Goal: Information Seeking & Learning: Find specific fact

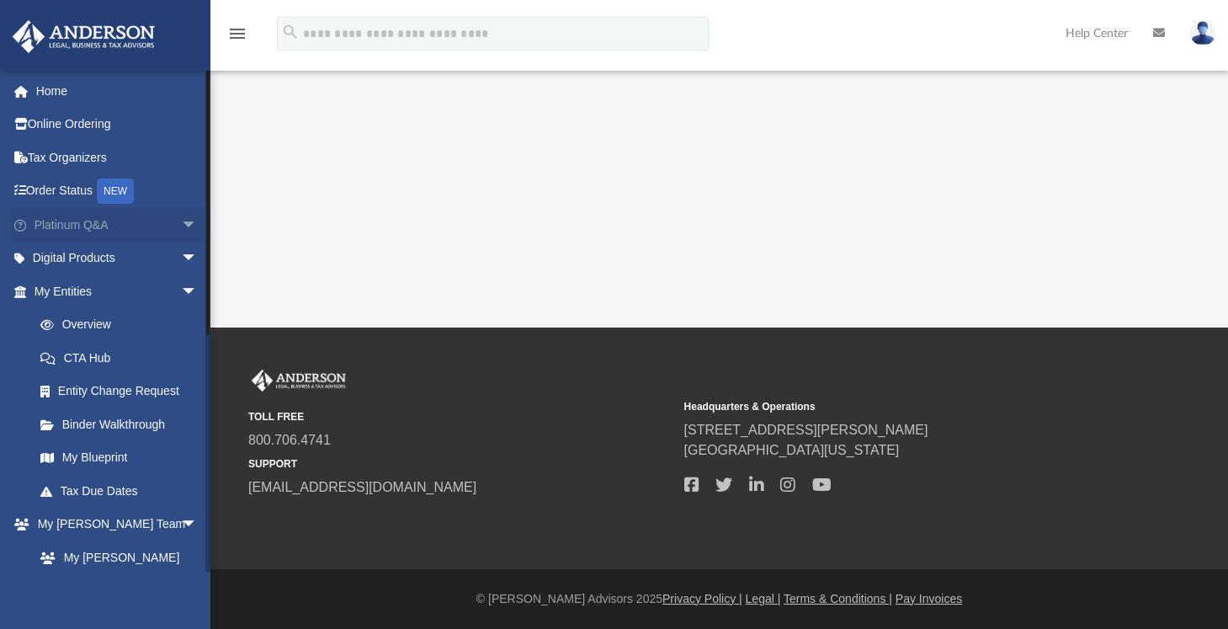
click at [108, 221] on link "Platinum Q&A arrow_drop_down" at bounding box center [117, 225] width 211 height 34
click at [181, 221] on span "arrow_drop_down" at bounding box center [198, 225] width 34 height 35
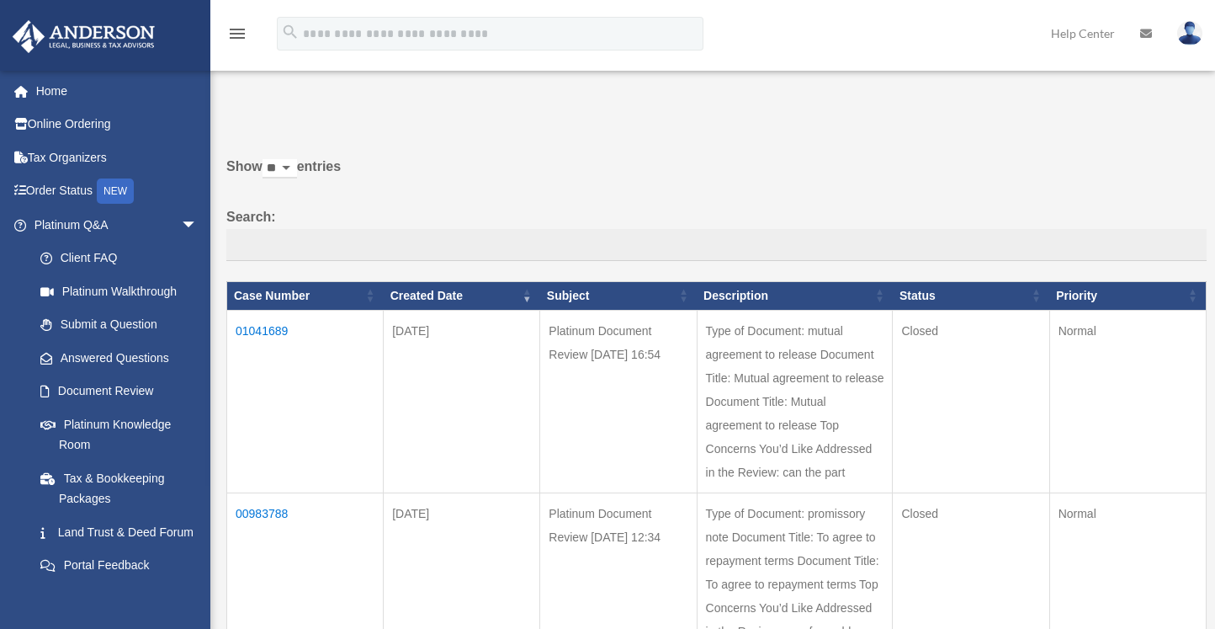
click at [274, 332] on td "01041689" at bounding box center [305, 401] width 157 height 183
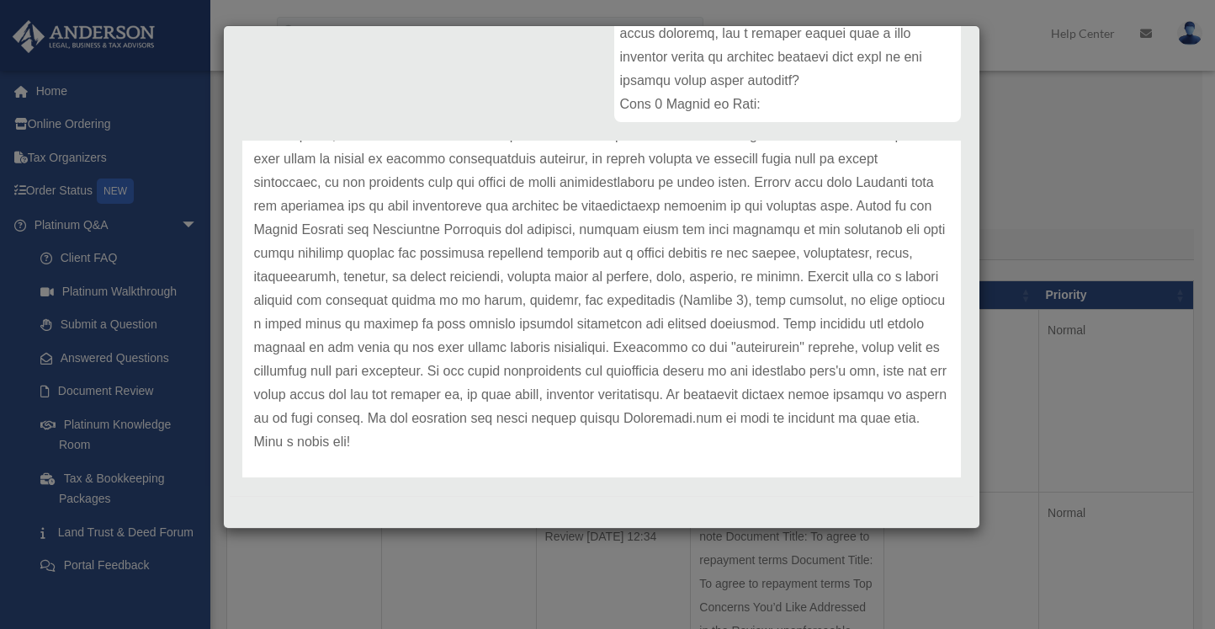
scroll to position [117, 0]
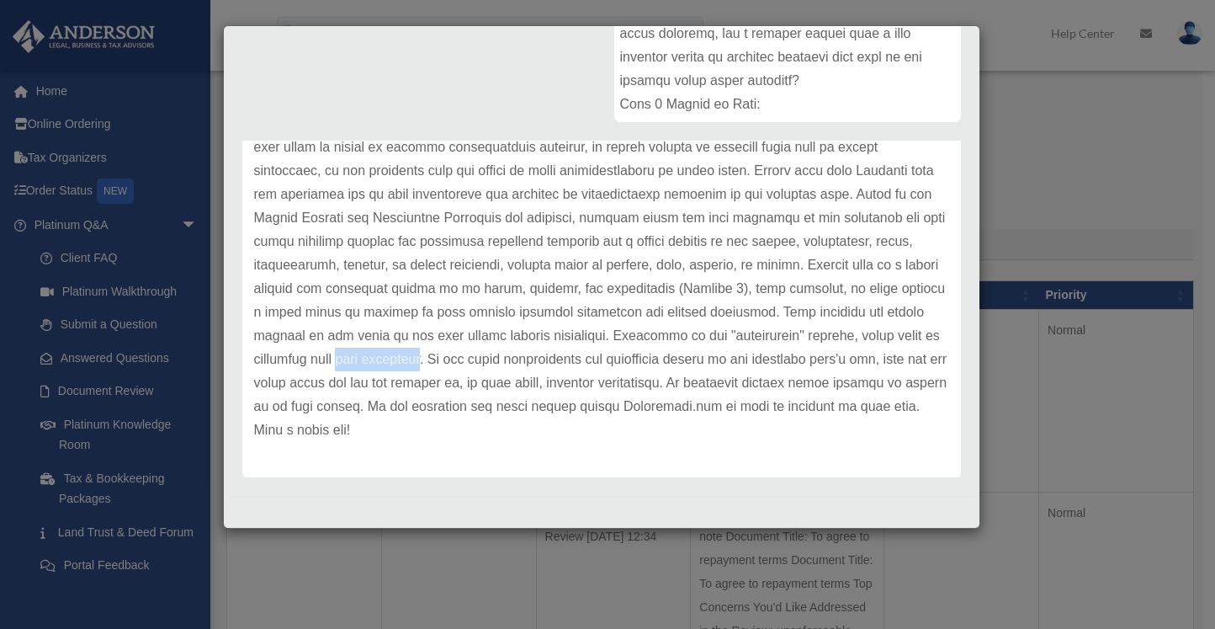
drag, startPoint x: 737, startPoint y: 359, endPoint x: 651, endPoint y: 358, distance: 86.7
click at [651, 358] on p at bounding box center [601, 277] width 695 height 330
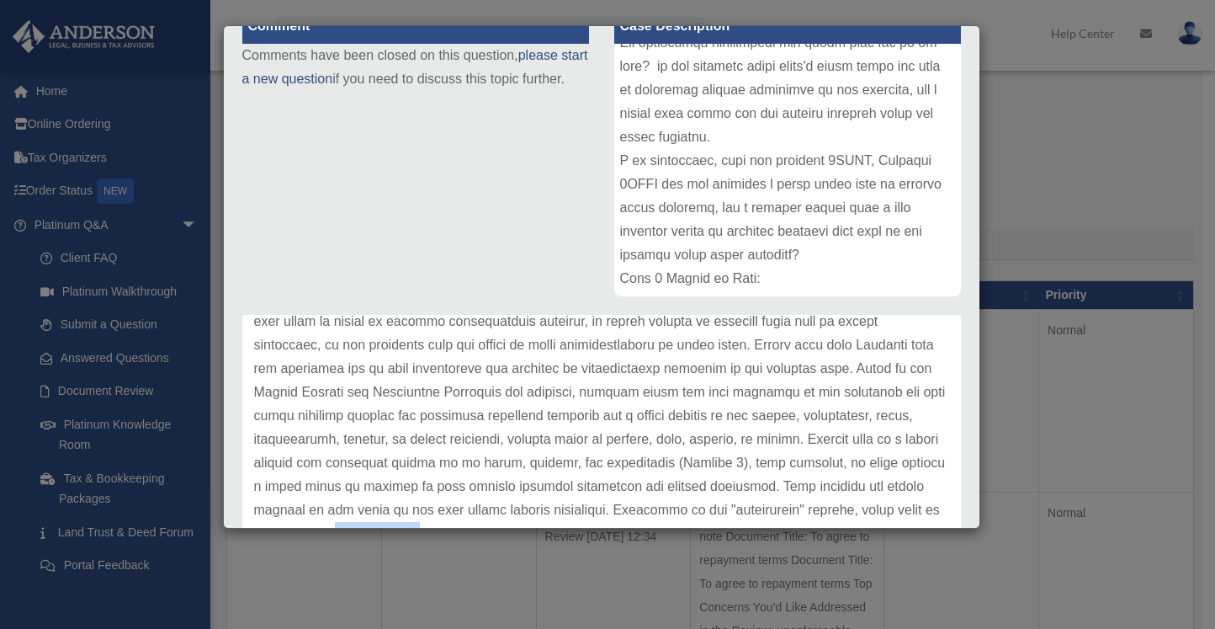
scroll to position [0, 0]
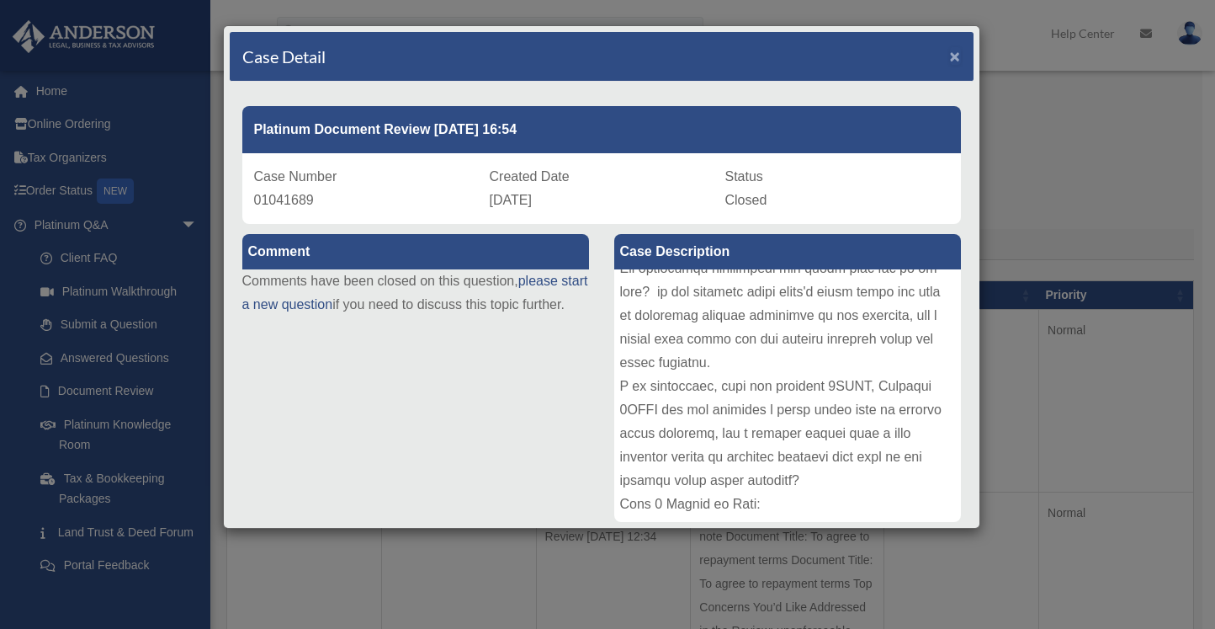
click at [950, 62] on span "×" at bounding box center [955, 55] width 11 height 19
